Goal: Task Accomplishment & Management: Manage account settings

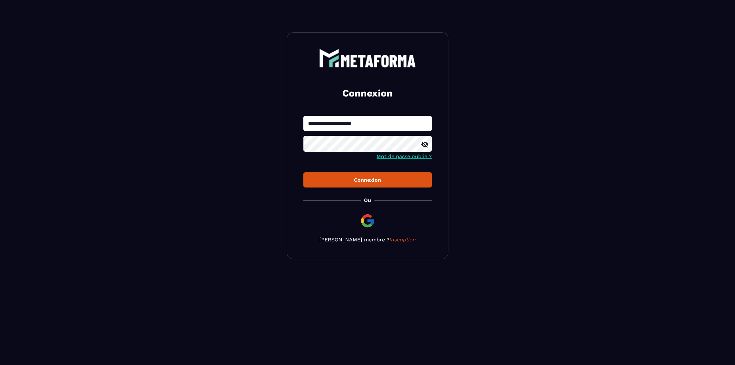
click at [354, 123] on input "**********" at bounding box center [367, 123] width 129 height 15
click at [303, 172] on button "Connexion" at bounding box center [367, 179] width 129 height 15
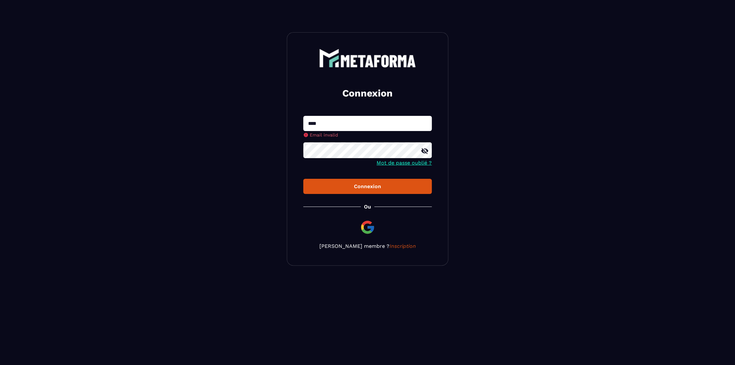
type input "**********"
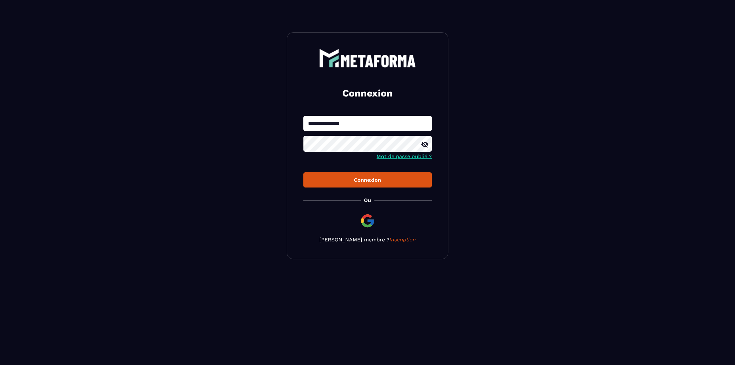
click at [303, 172] on button "Connexion" at bounding box center [367, 179] width 129 height 15
